Goal: Navigation & Orientation: Find specific page/section

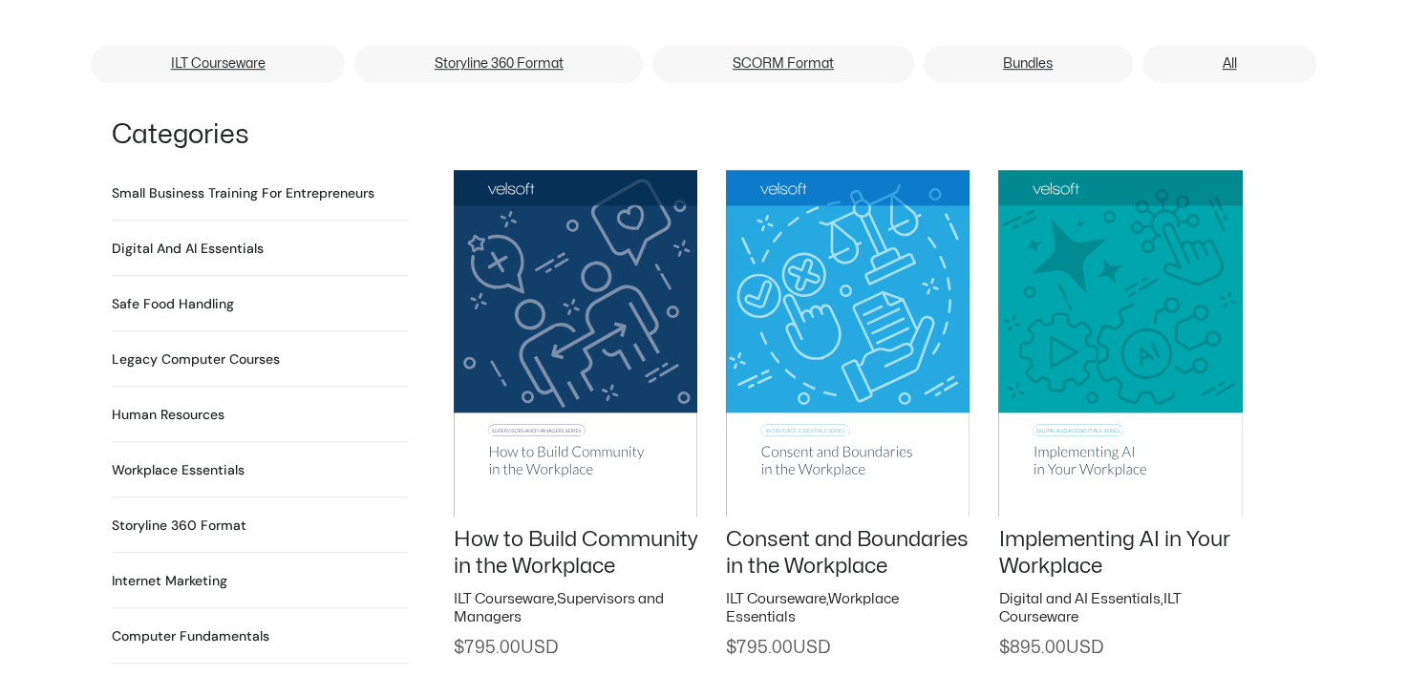
scroll to position [1242, 0]
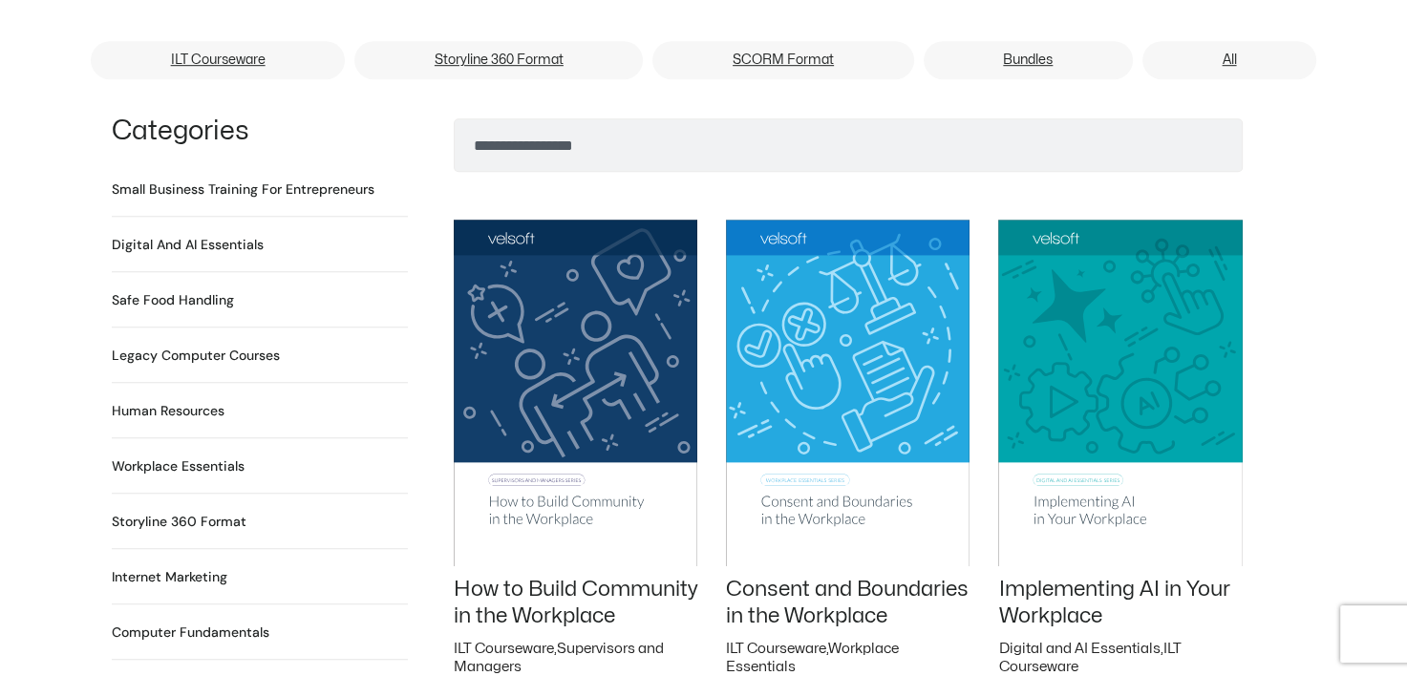
click at [173, 401] on h2 "Human Resources 64 Products" at bounding box center [168, 411] width 113 height 20
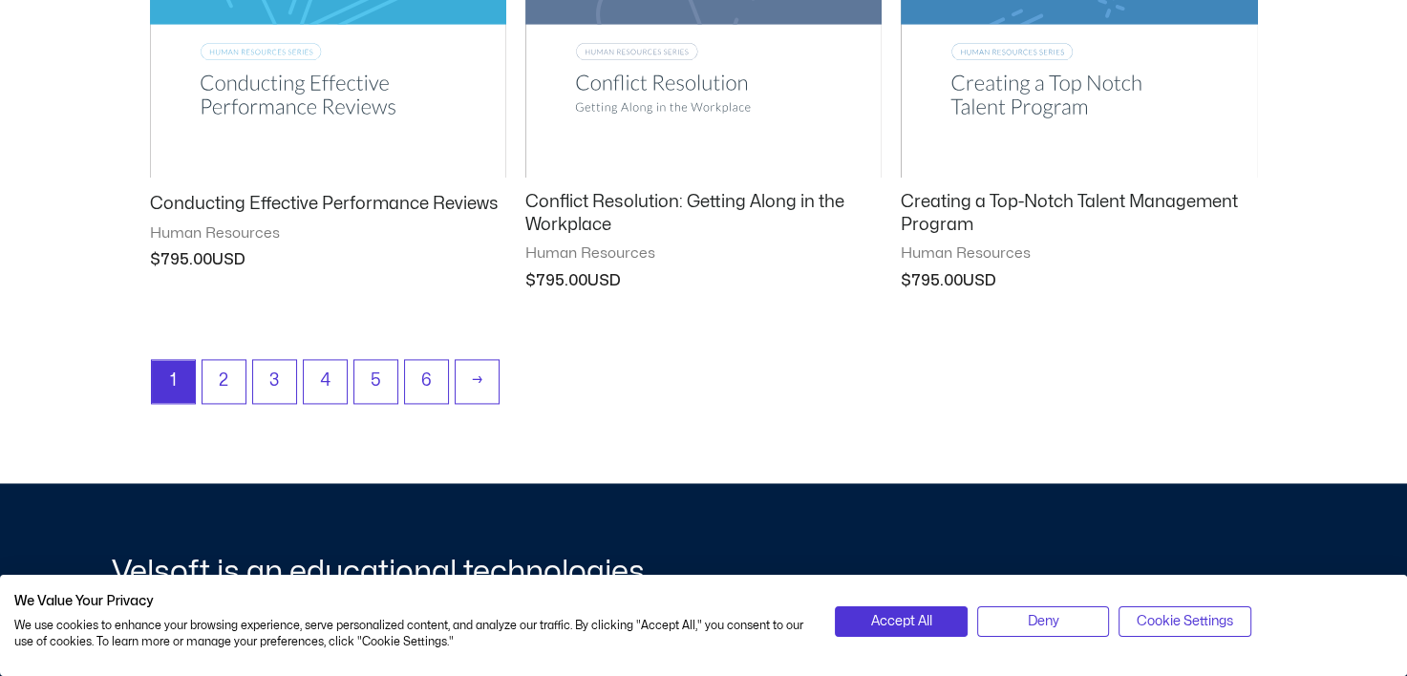
scroll to position [2675, 0]
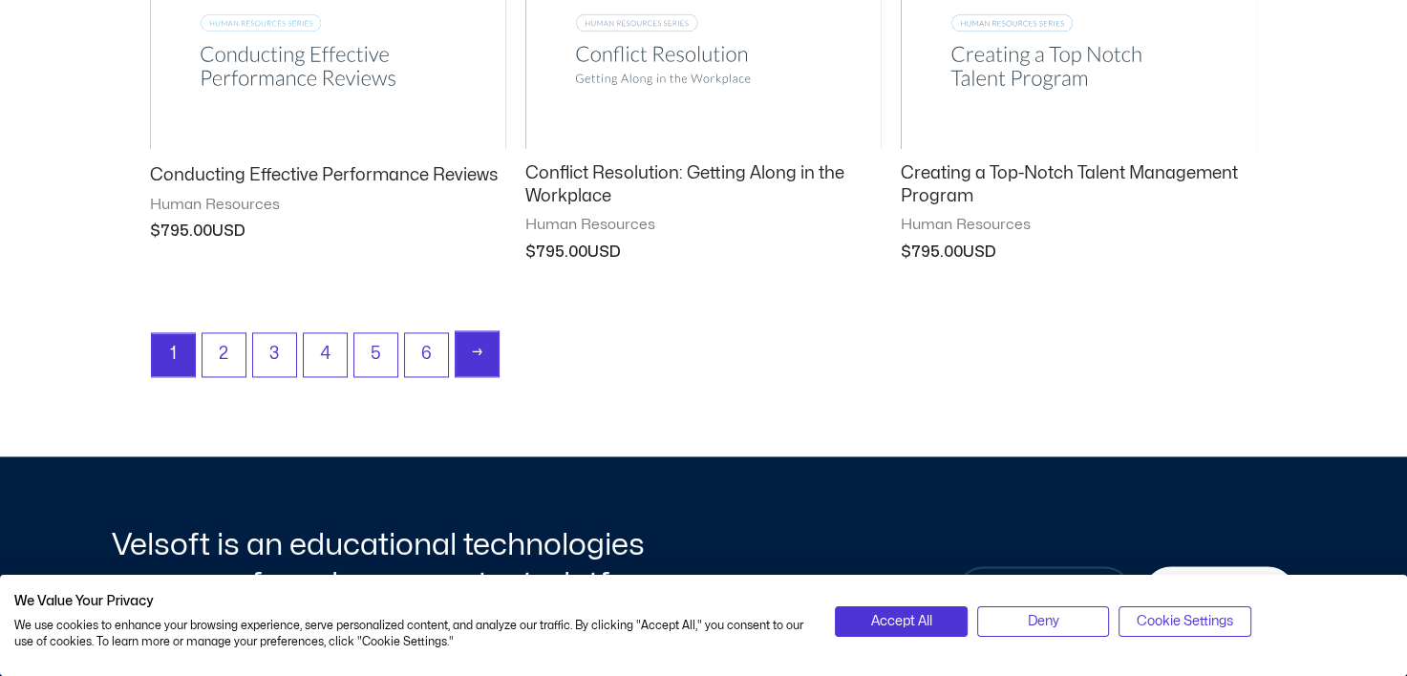
click at [459, 342] on link "→" at bounding box center [477, 354] width 43 height 45
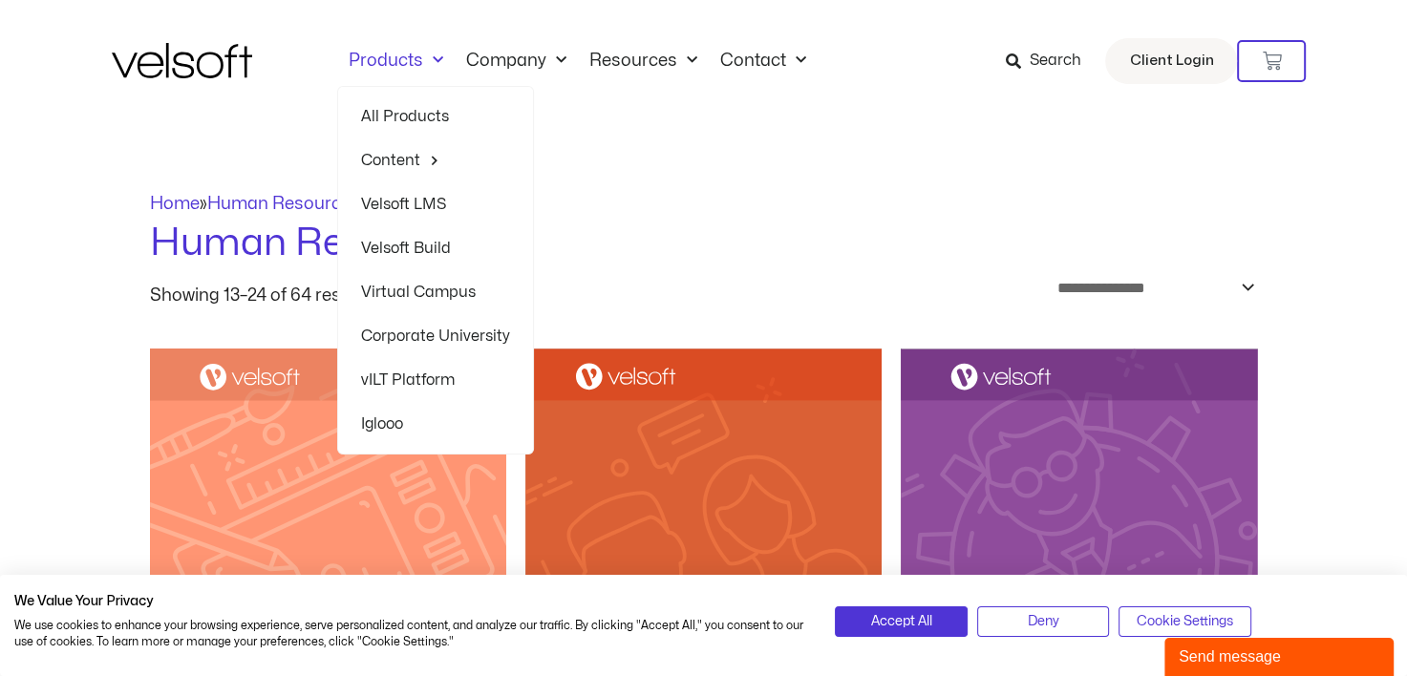
click at [431, 109] on link "All Products" at bounding box center [435, 117] width 149 height 44
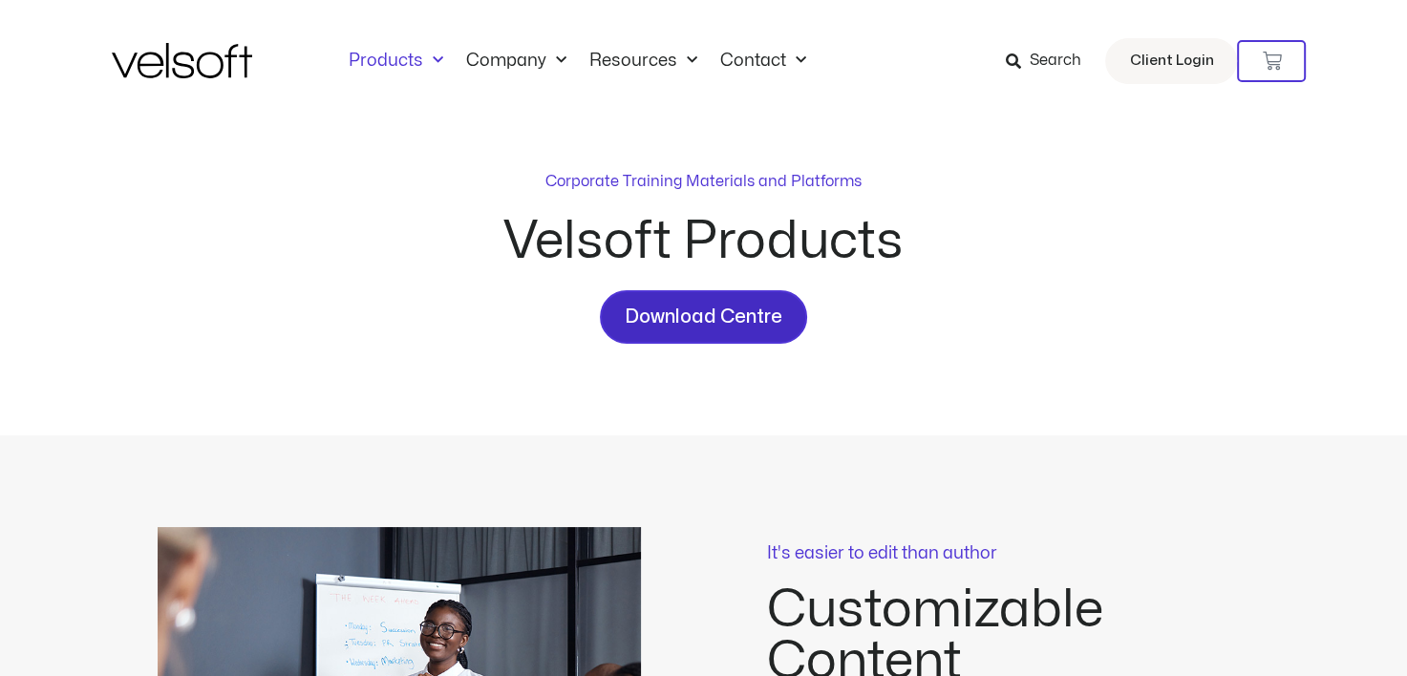
click at [723, 323] on span "Download Centre" at bounding box center [704, 317] width 158 height 31
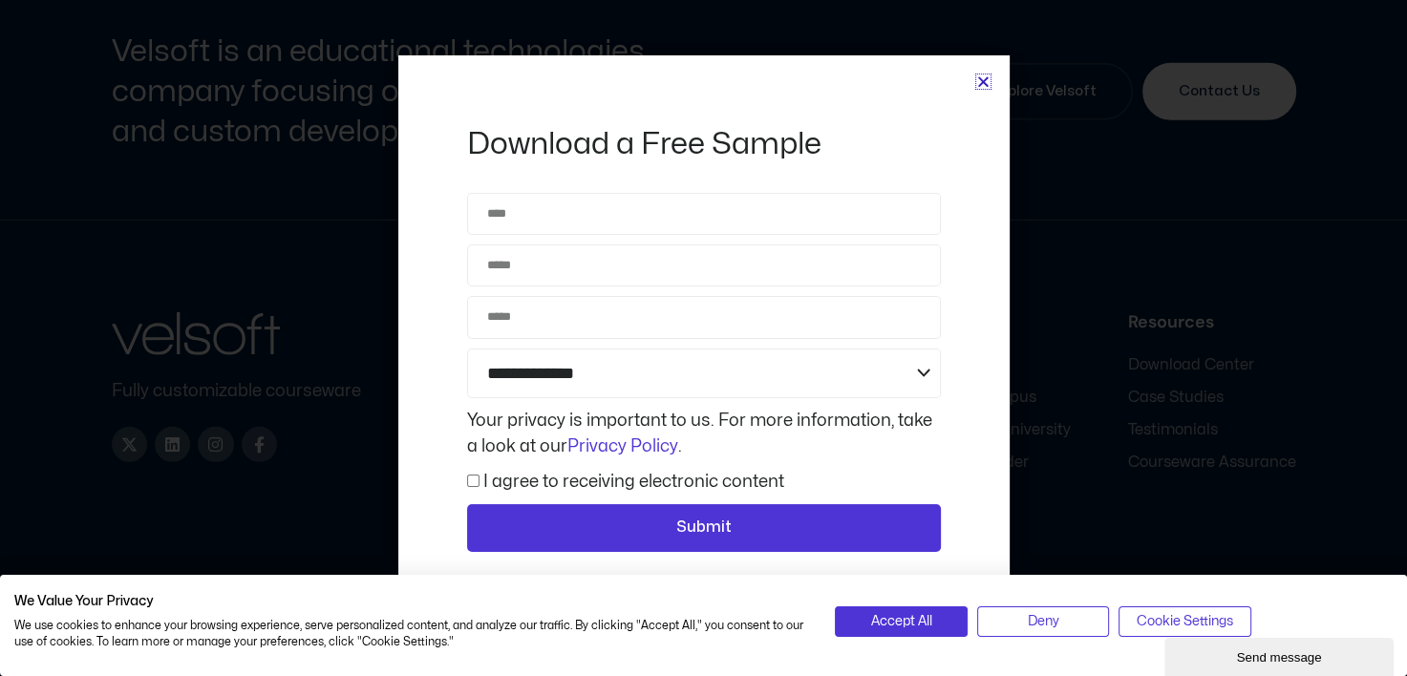
scroll to position [5209, 0]
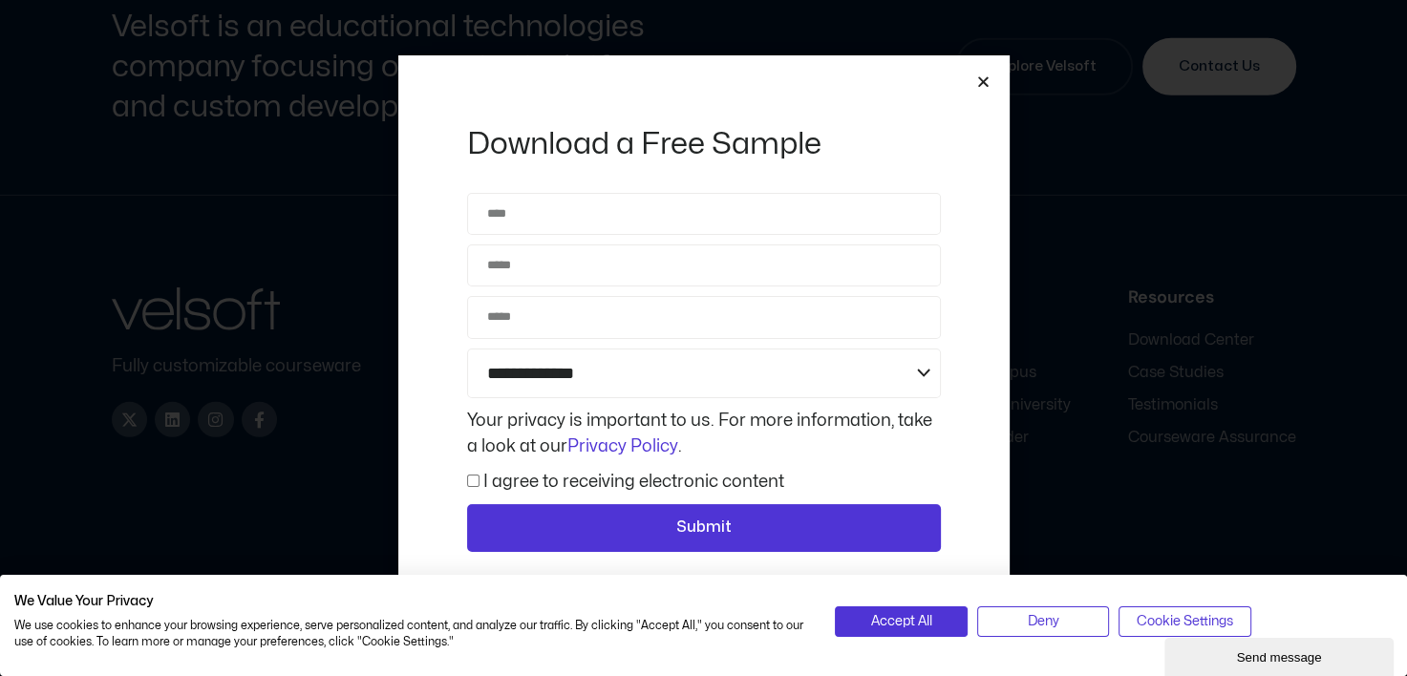
click at [977, 85] on icon "Close" at bounding box center [983, 82] width 14 height 14
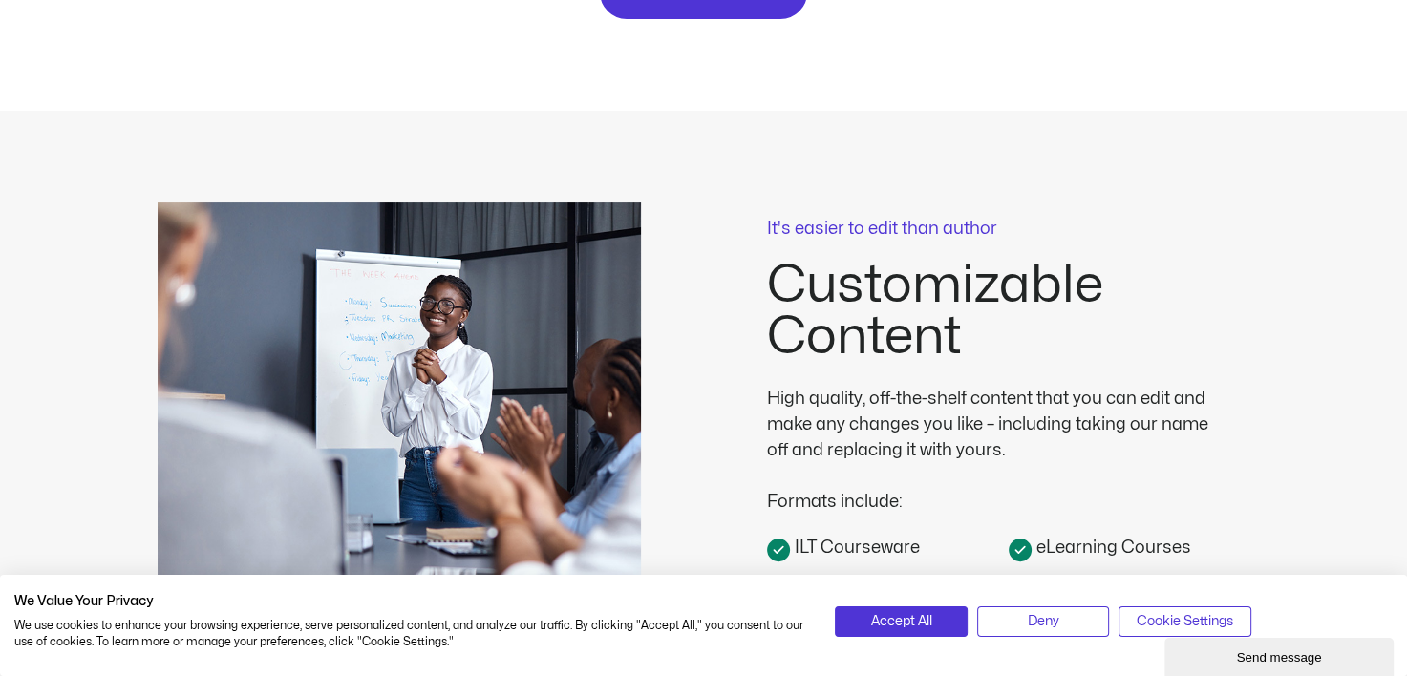
scroll to position [0, 0]
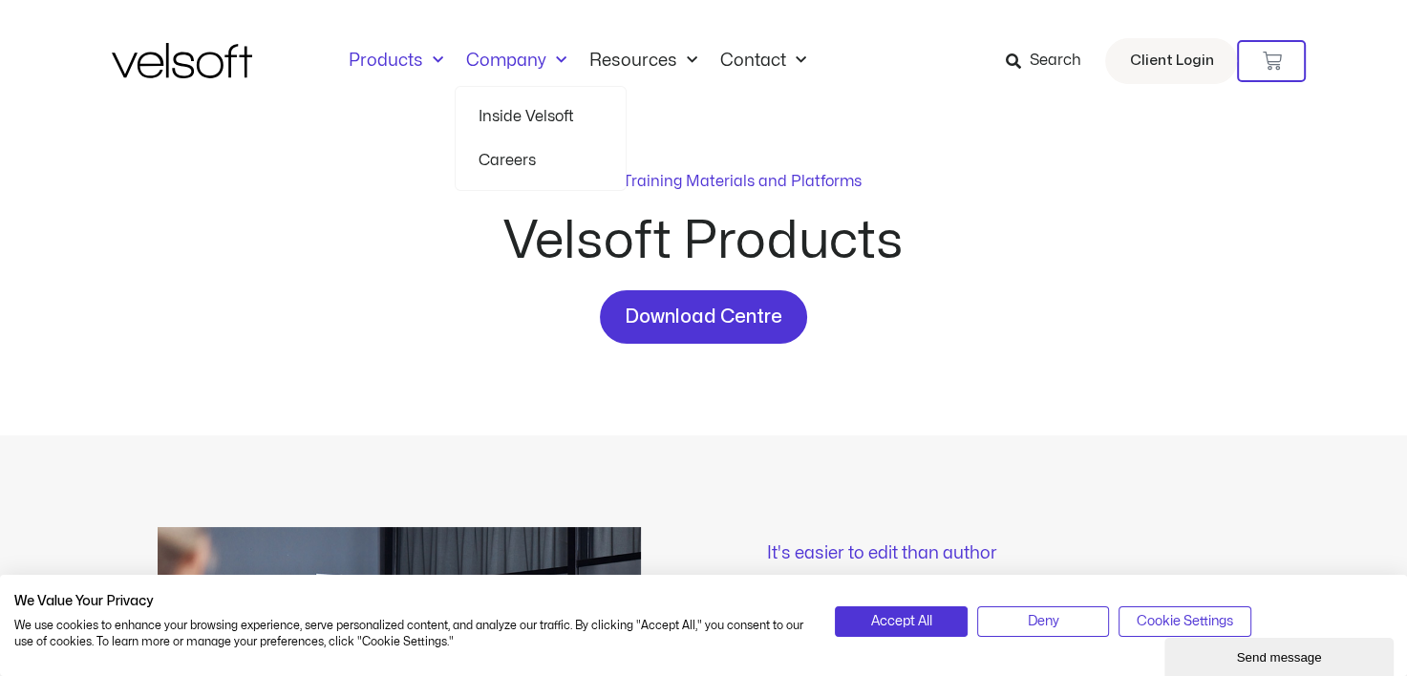
click at [560, 57] on span "Menu" at bounding box center [556, 61] width 20 height 32
